Goal: Information Seeking & Learning: Understand process/instructions

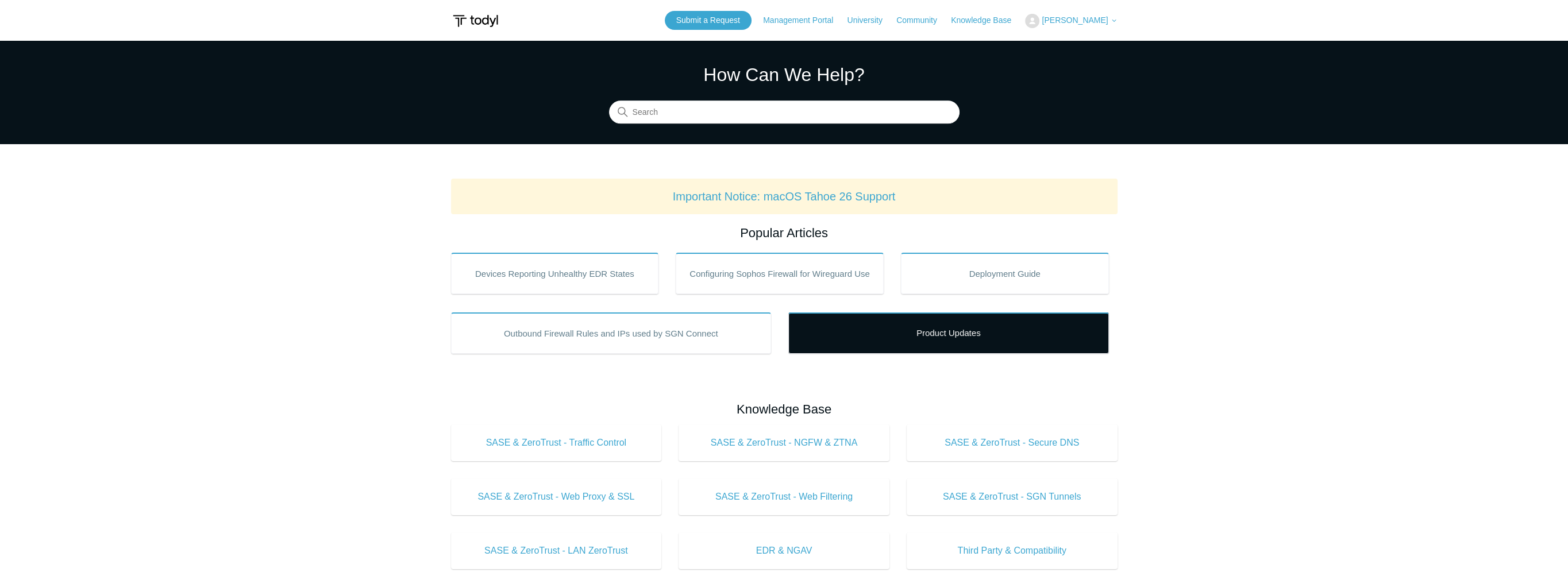
click at [986, 335] on link "Product Updates" at bounding box center [949, 333] width 321 height 42
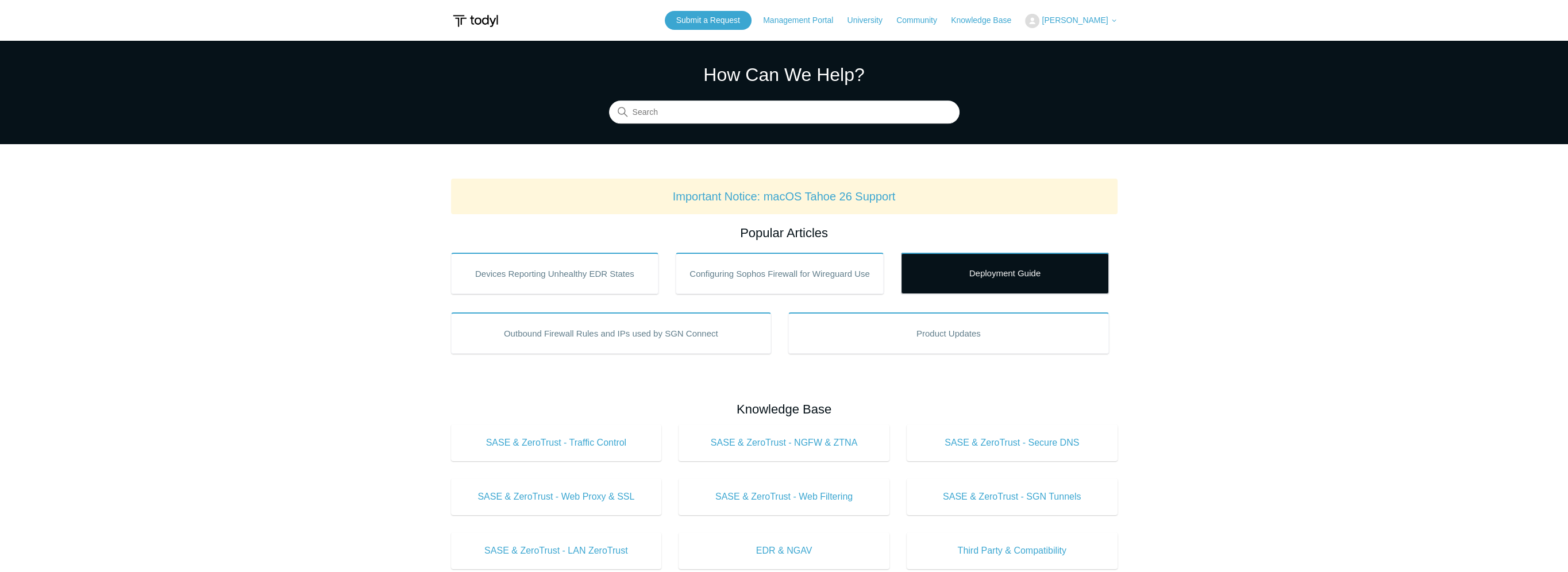
click at [1027, 279] on link "Deployment Guide" at bounding box center [1005, 274] width 208 height 42
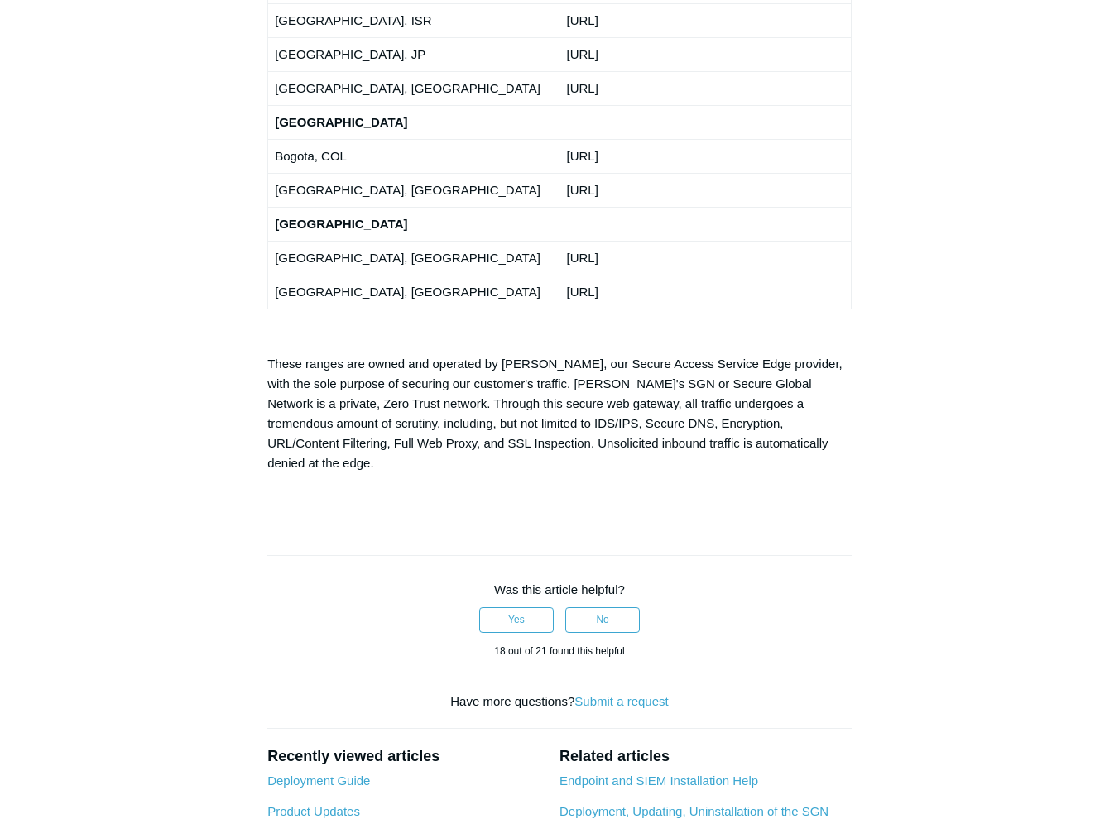
scroll to position [3469, 0]
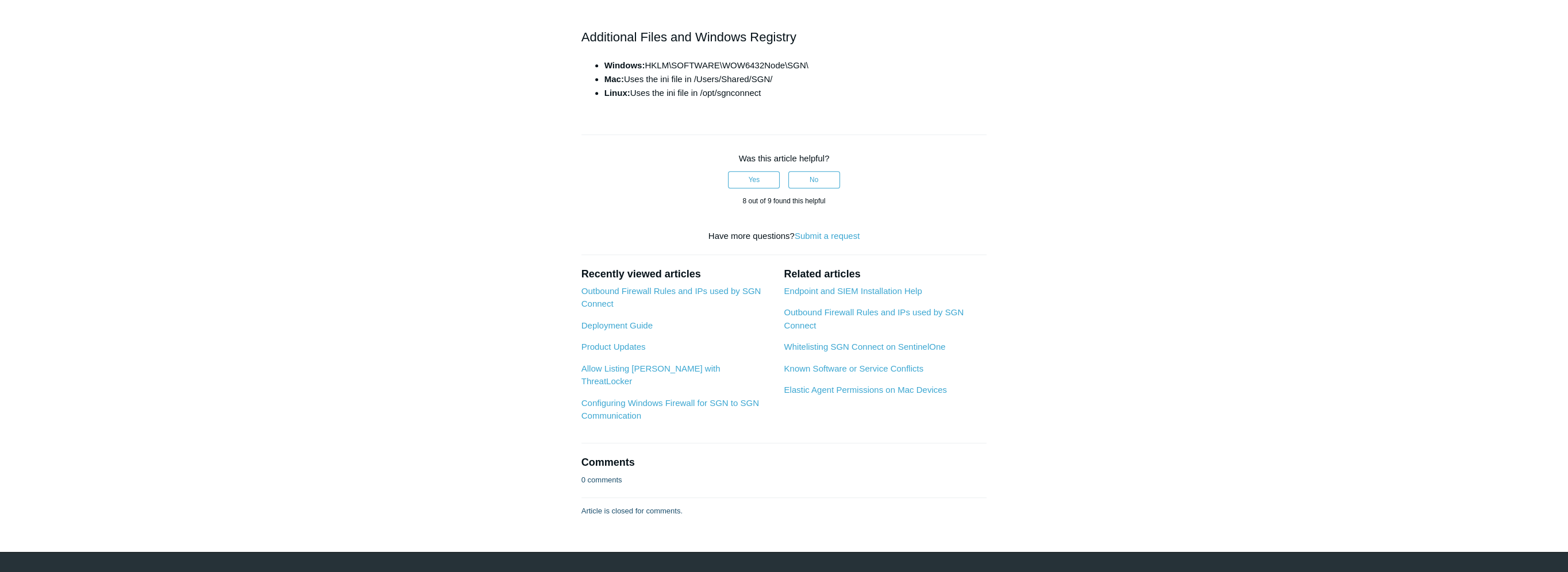
scroll to position [1495, 0]
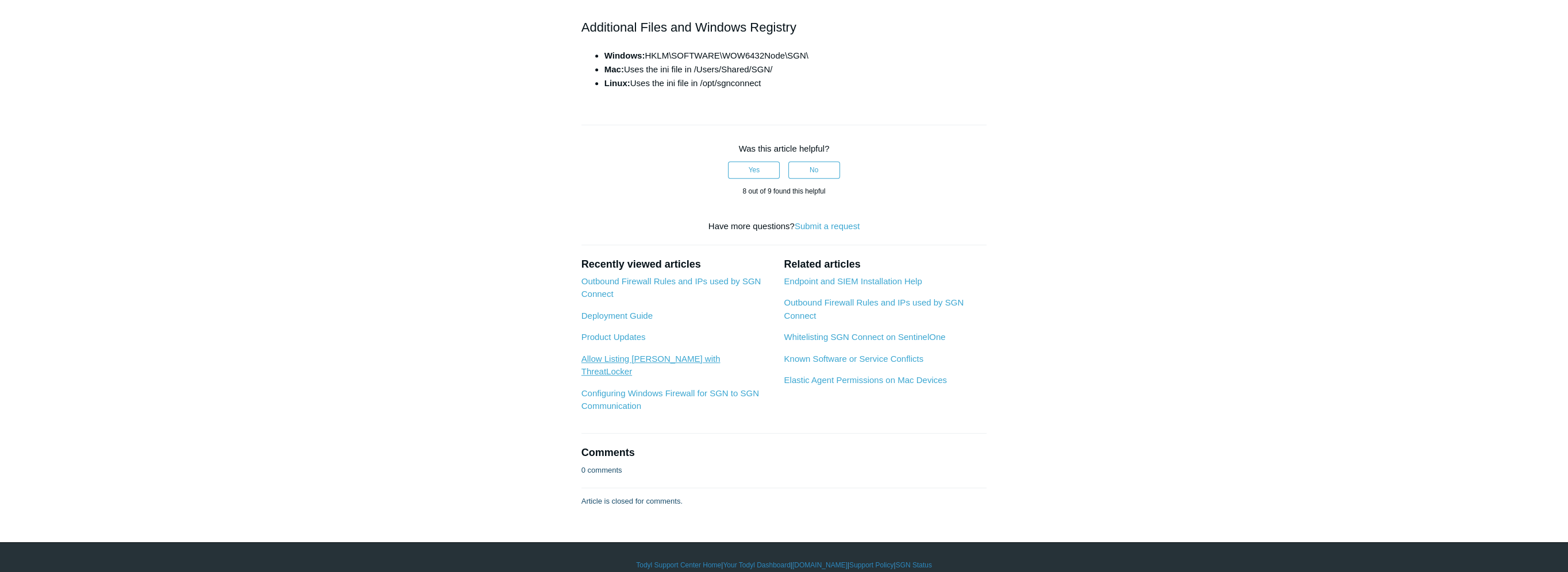
click at [683, 361] on link "Allow Listing [PERSON_NAME] with ThreatLocker" at bounding box center [651, 365] width 139 height 23
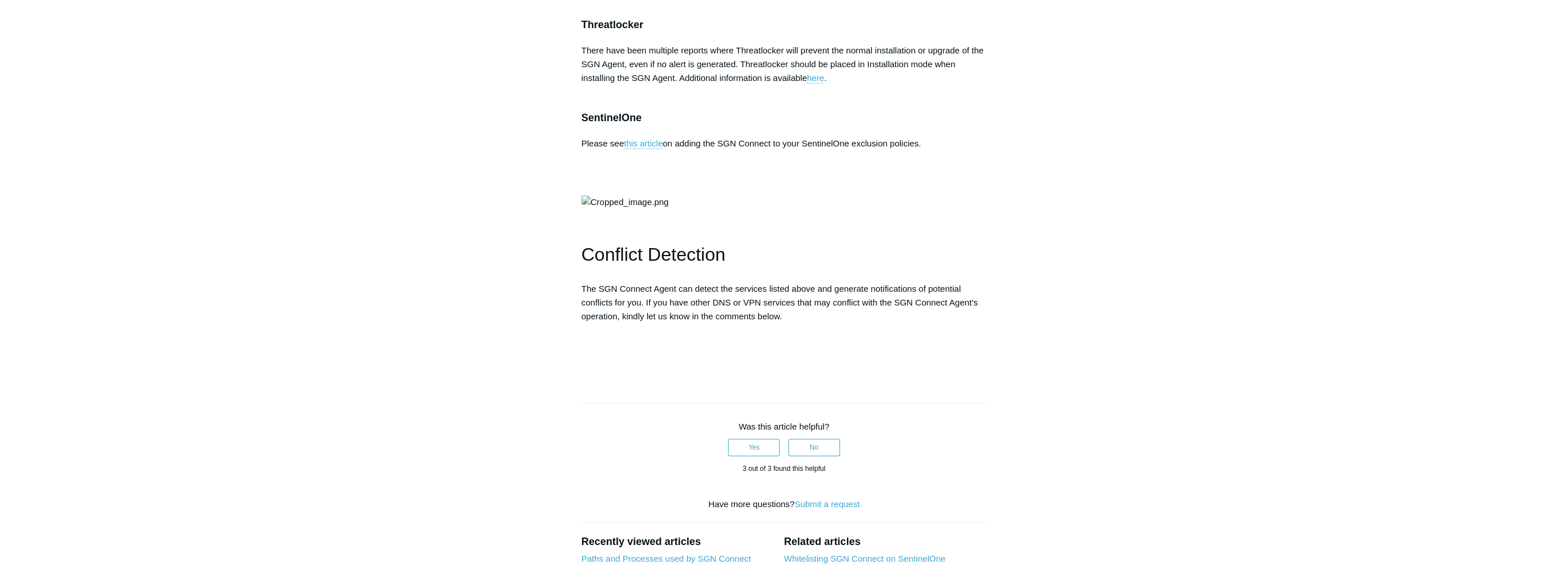
scroll to position [2527, 0]
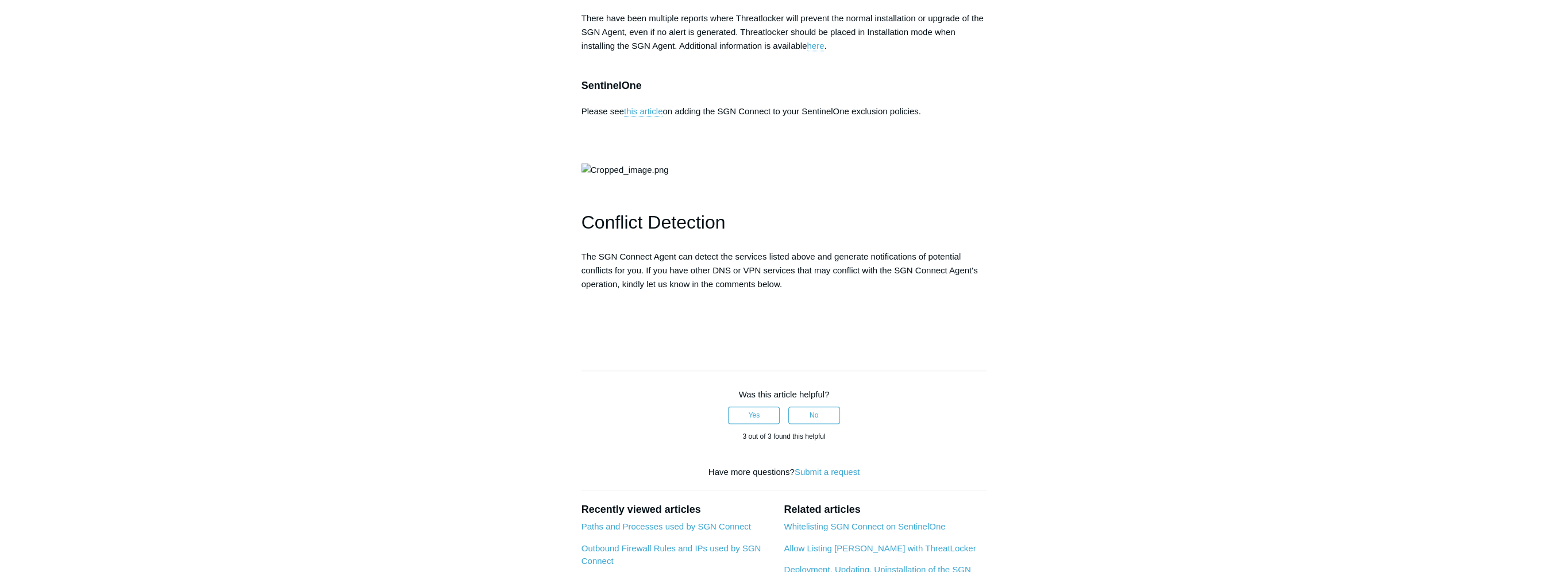
click at [817, 51] on link "here" at bounding box center [815, 46] width 17 height 10
click at [821, 51] on link "here" at bounding box center [815, 46] width 17 height 10
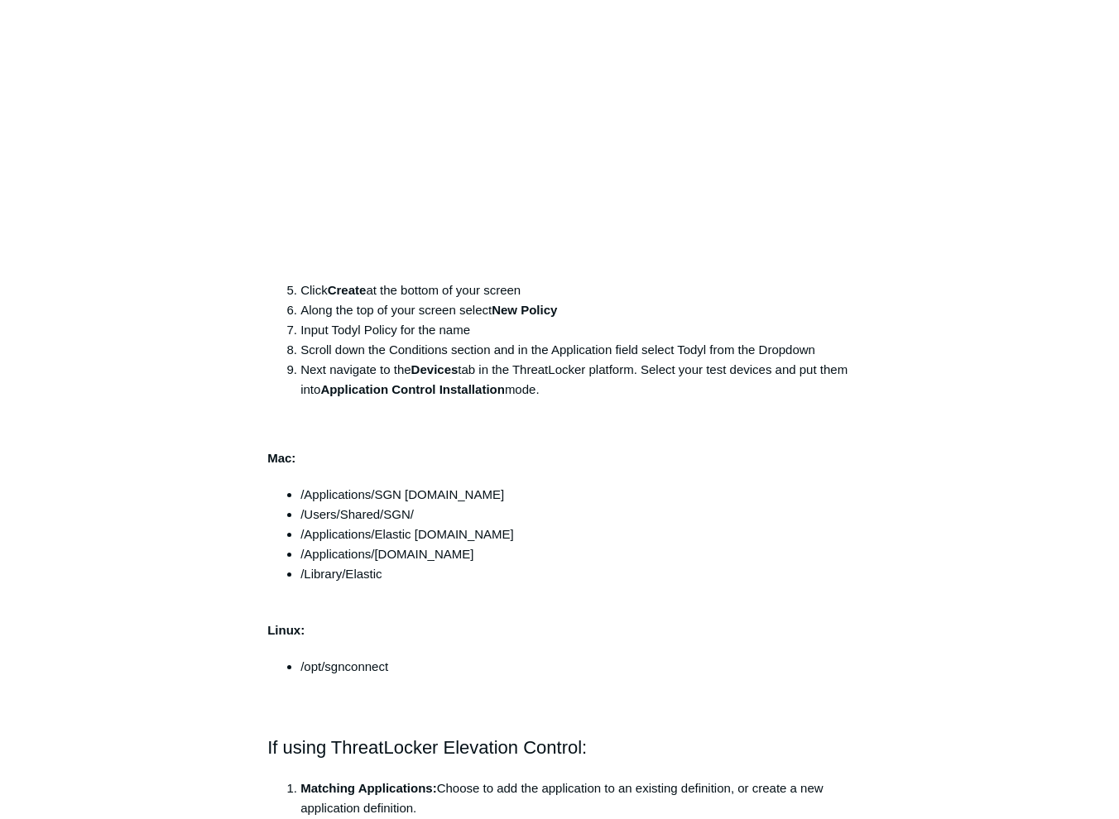
scroll to position [1150, 0]
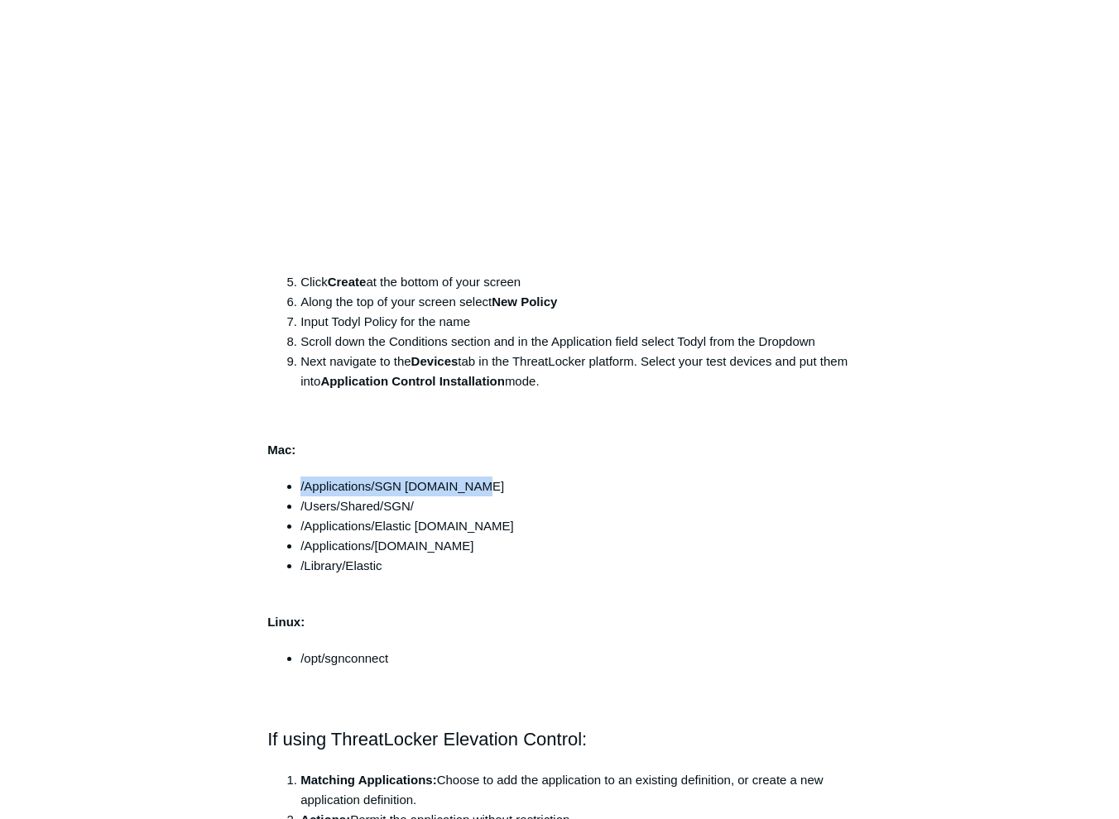
drag, startPoint x: 491, startPoint y: 447, endPoint x: 295, endPoint y: 440, distance: 195.4
click at [295, 440] on div "Mac: /Applications/SGN [DOMAIN_NAME] /Users/Shared/SGN/ /Applications/Elastic […" at bounding box center [559, 789] width 584 height 699
copy li "/Applications/SGN [DOMAIN_NAME]"
click at [429, 496] on li "/Users/Shared/SGN/" at bounding box center [575, 506] width 551 height 20
drag, startPoint x: 431, startPoint y: 472, endPoint x: 295, endPoint y: 468, distance: 136.6
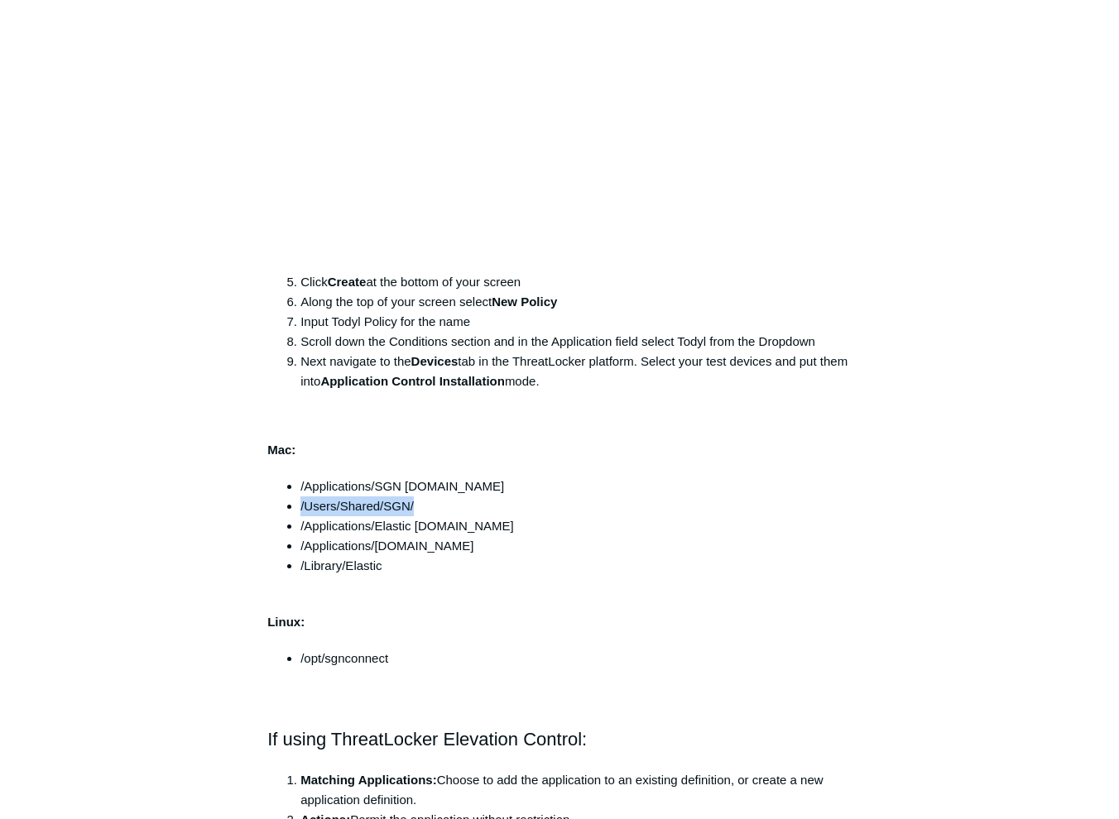
click at [295, 477] on ul "/Applications/SGN Connect.app /Users/Shared/SGN/ /Applications/Elastic Security…" at bounding box center [568, 536] width 568 height 119
copy li "/Users/Shared/SGN/"
drag, startPoint x: 494, startPoint y: 491, endPoint x: 295, endPoint y: 485, distance: 199.5
click at [295, 485] on ul "/Applications/SGN Connect.app /Users/Shared/SGN/ /Applications/Elastic Security…" at bounding box center [568, 536] width 568 height 119
copy li "/Applications/Elastic [DOMAIN_NAME]"
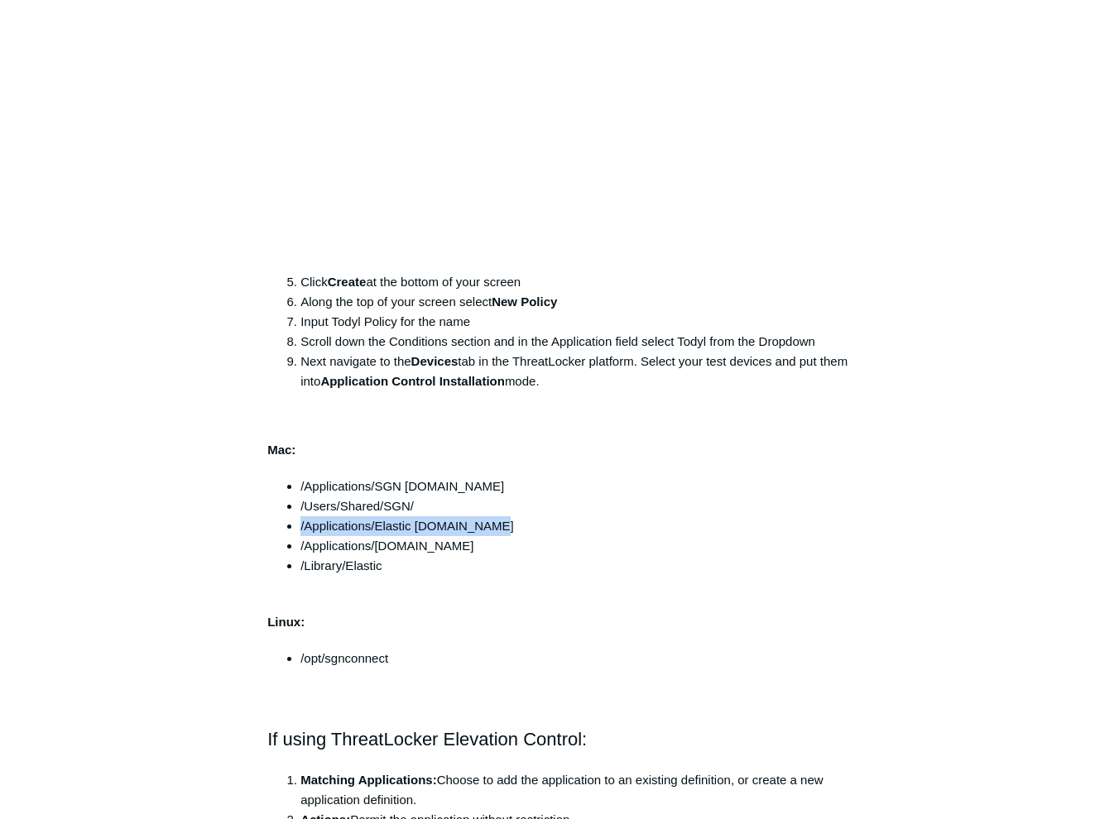
drag, startPoint x: 483, startPoint y: 513, endPoint x: 298, endPoint y: 503, distance: 185.6
click at [298, 503] on ul "/Applications/SGN Connect.app /Users/Shared/SGN/ /Applications/Elastic Security…" at bounding box center [568, 536] width 568 height 119
copy li "/Applications/[DOMAIN_NAME]"
drag, startPoint x: 386, startPoint y: 535, endPoint x: 278, endPoint y: 521, distance: 108.4
click at [278, 521] on div "Mac: /Applications/SGN Connect.app /Users/Shared/SGN/ /Applications/Elastic Sec…" at bounding box center [559, 789] width 584 height 699
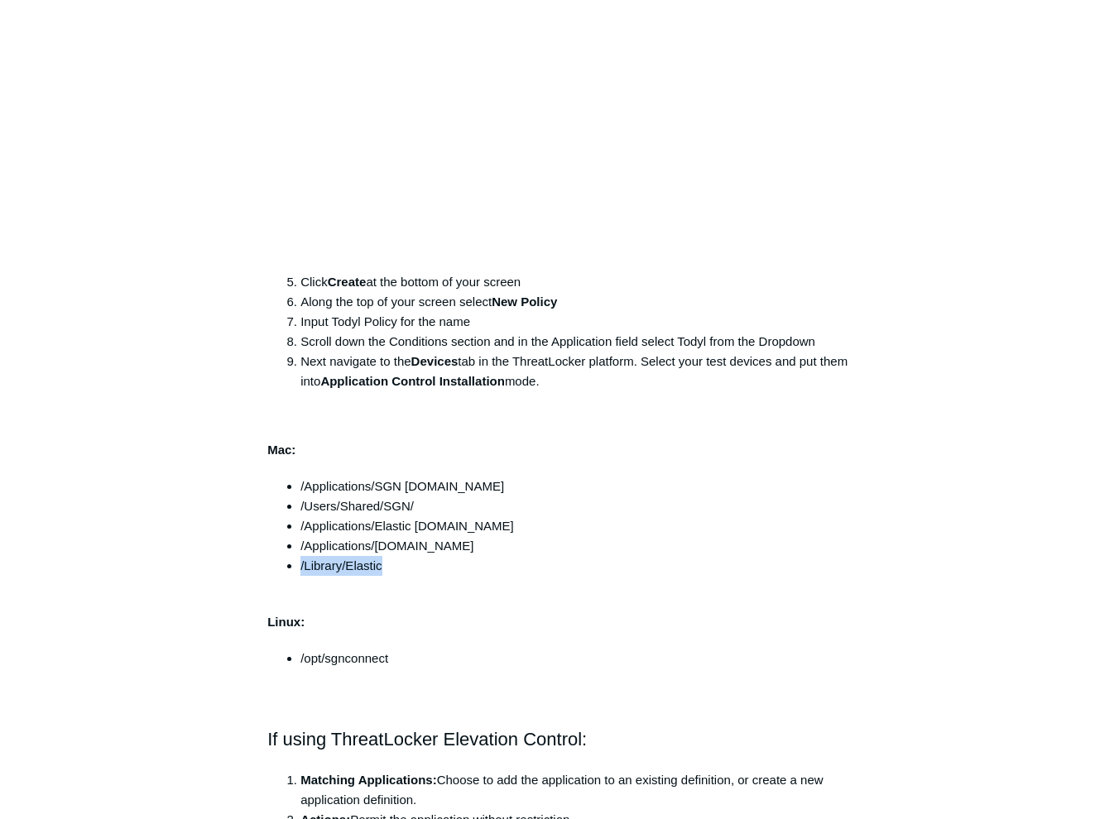
copy li "/Library/Elastic"
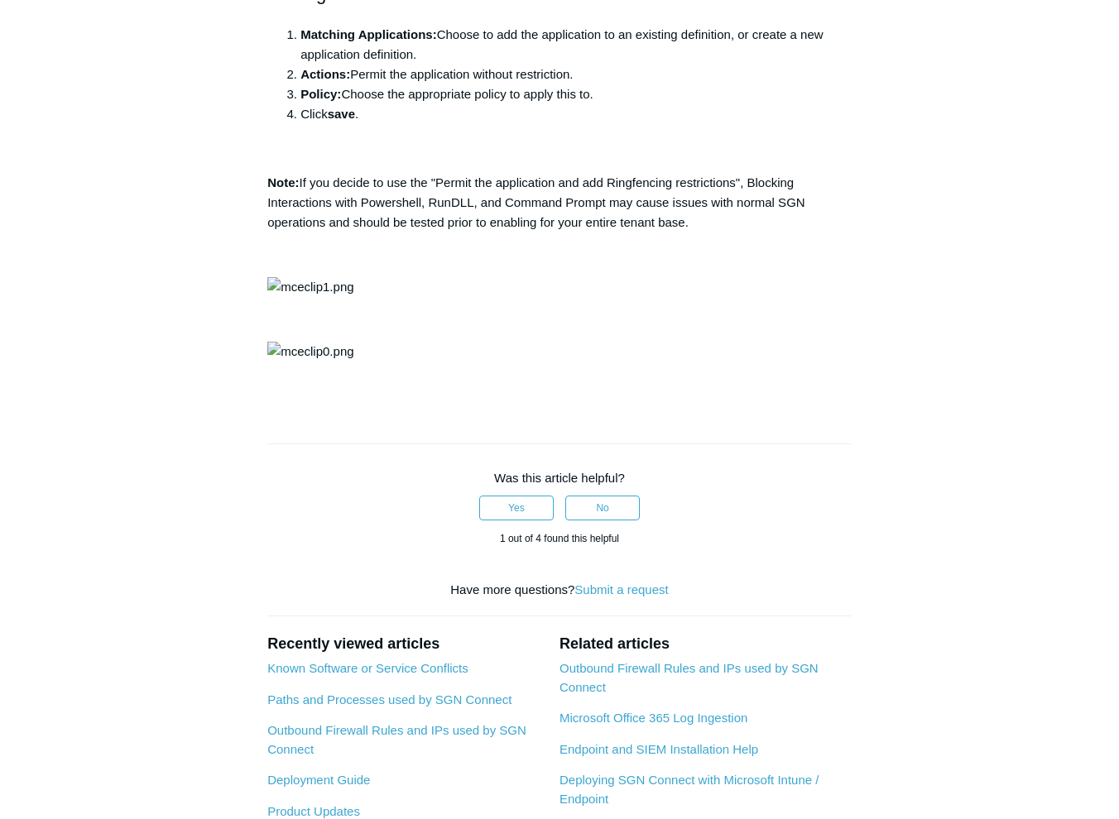
scroll to position [1895, 0]
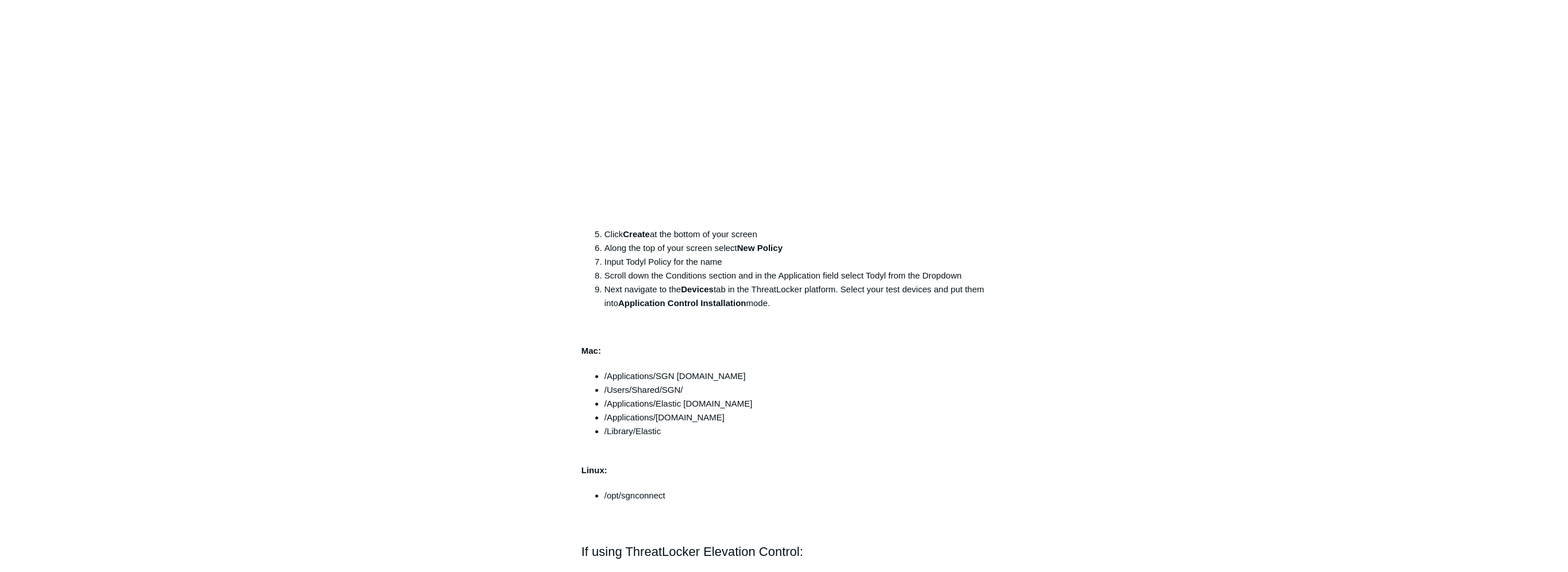
scroll to position [689, 0]
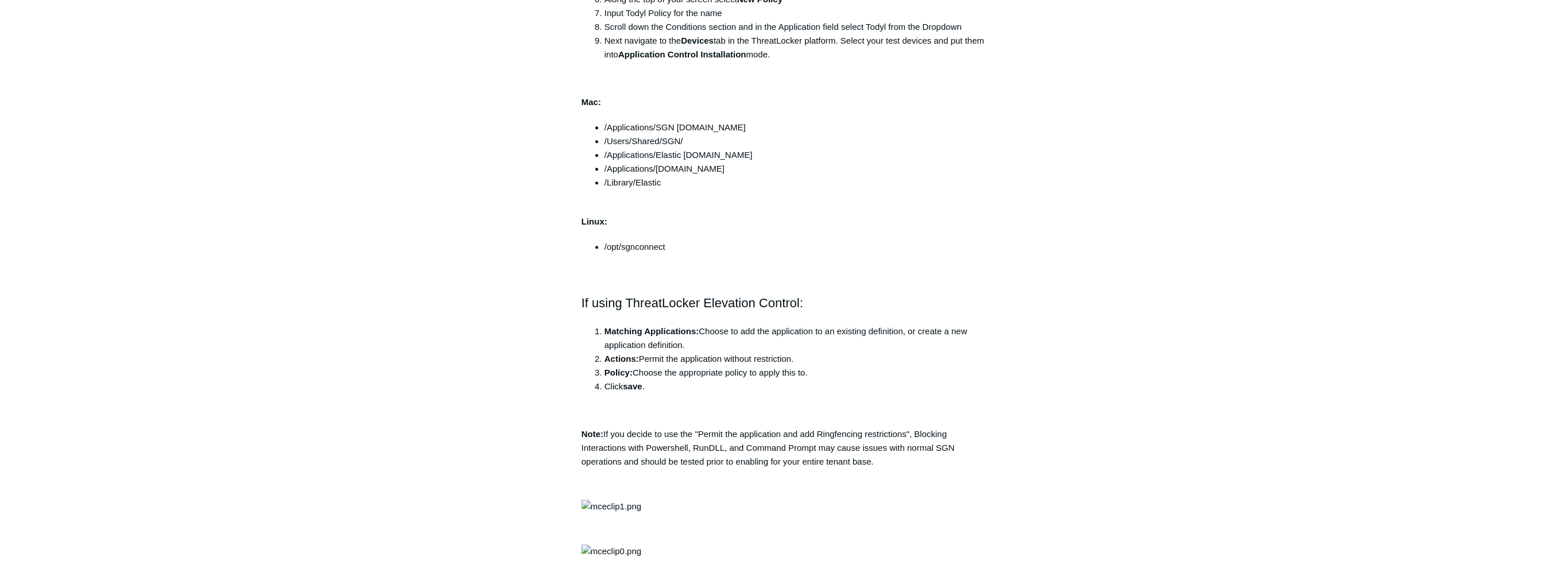
scroll to position [977, 0]
